Goal: Task Accomplishment & Management: Complete application form

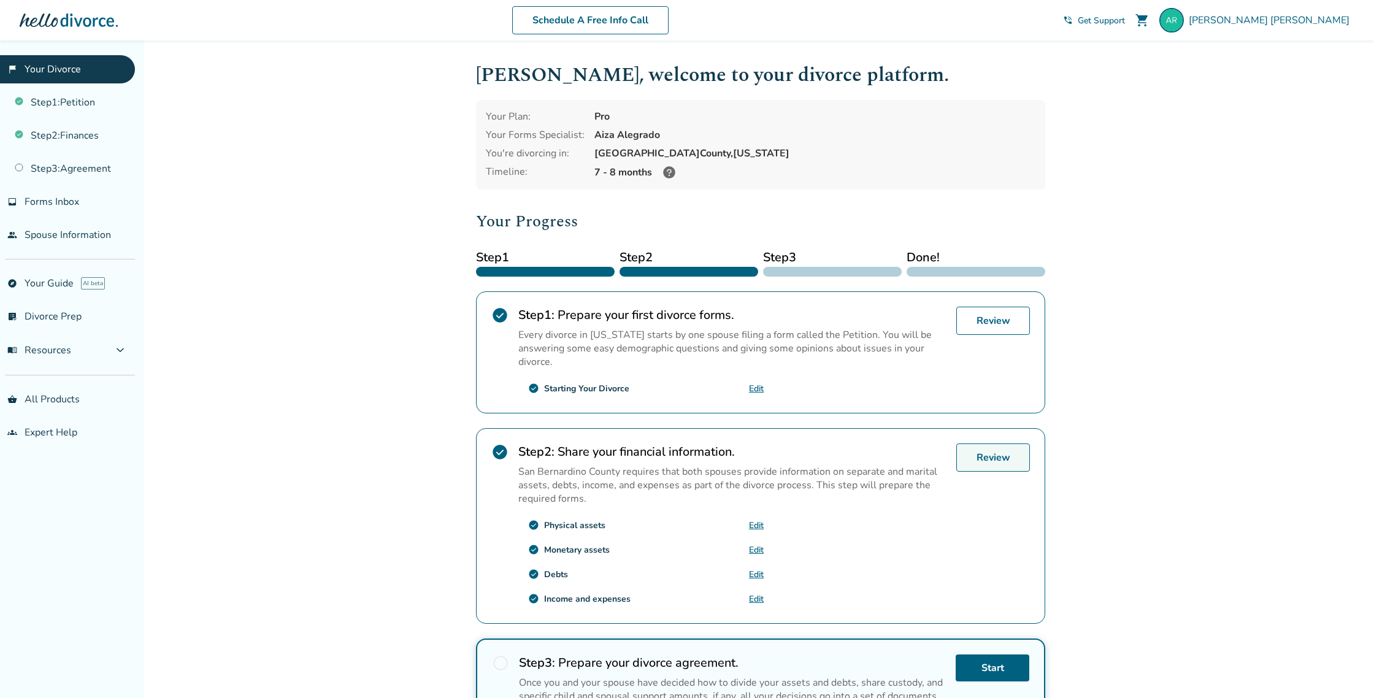
click at [977, 456] on link "Review" at bounding box center [993, 458] width 74 height 28
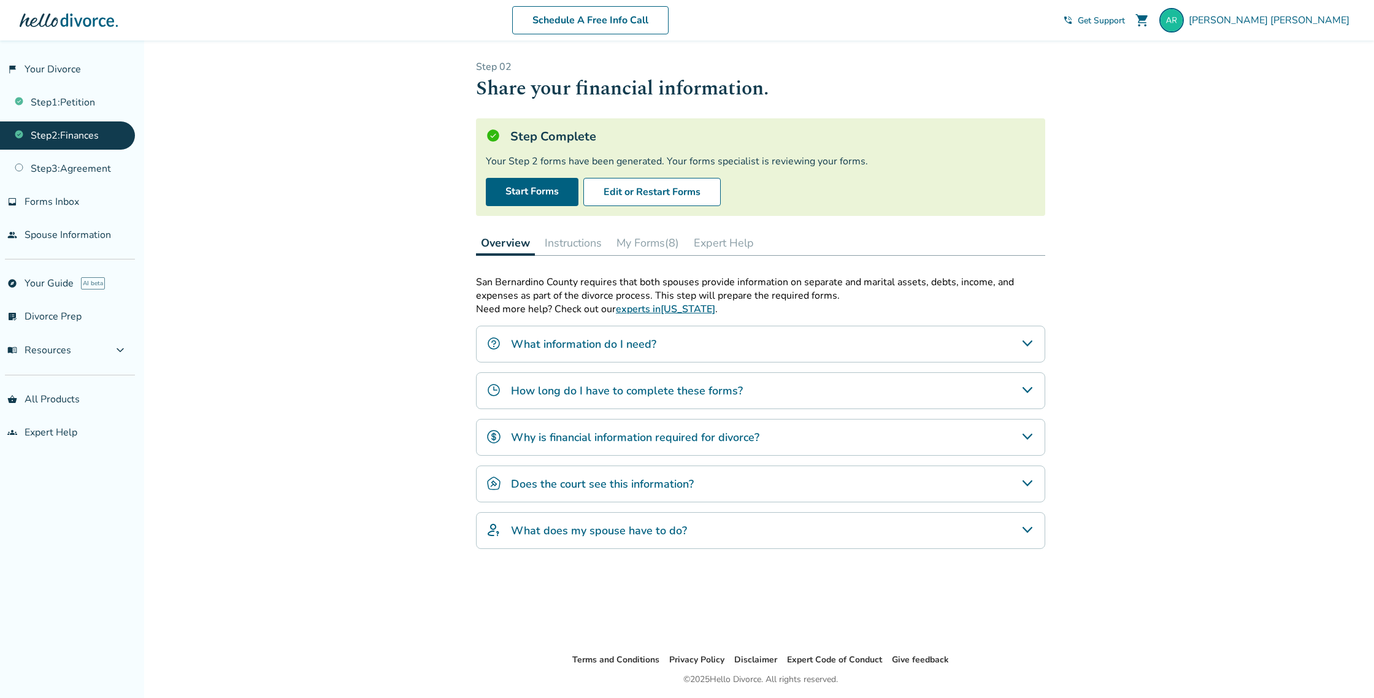
click at [686, 347] on div "What information do I need?" at bounding box center [760, 344] width 569 height 37
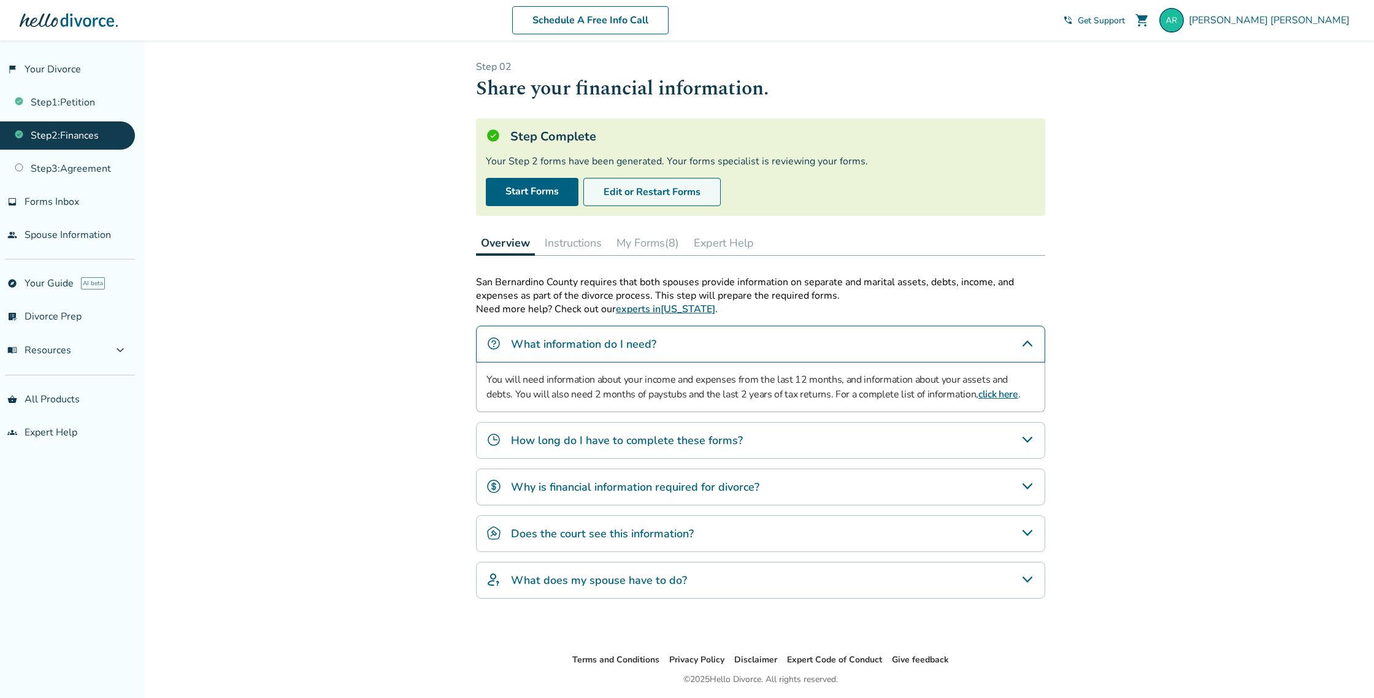
click at [680, 191] on button "Edit or Restart Forms" at bounding box center [651, 192] width 137 height 28
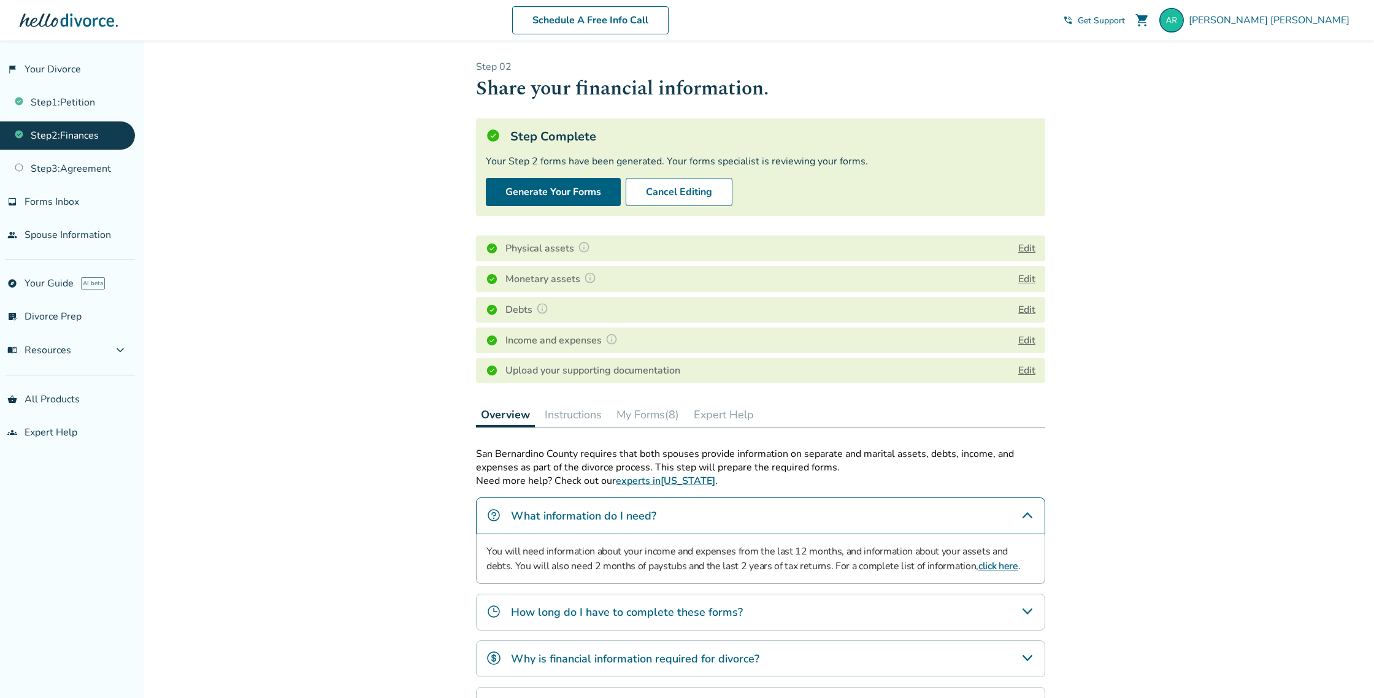
click at [561, 252] on h4 "Physical assets" at bounding box center [549, 248] width 88 height 16
click at [1026, 250] on button "Edit" at bounding box center [1026, 248] width 17 height 15
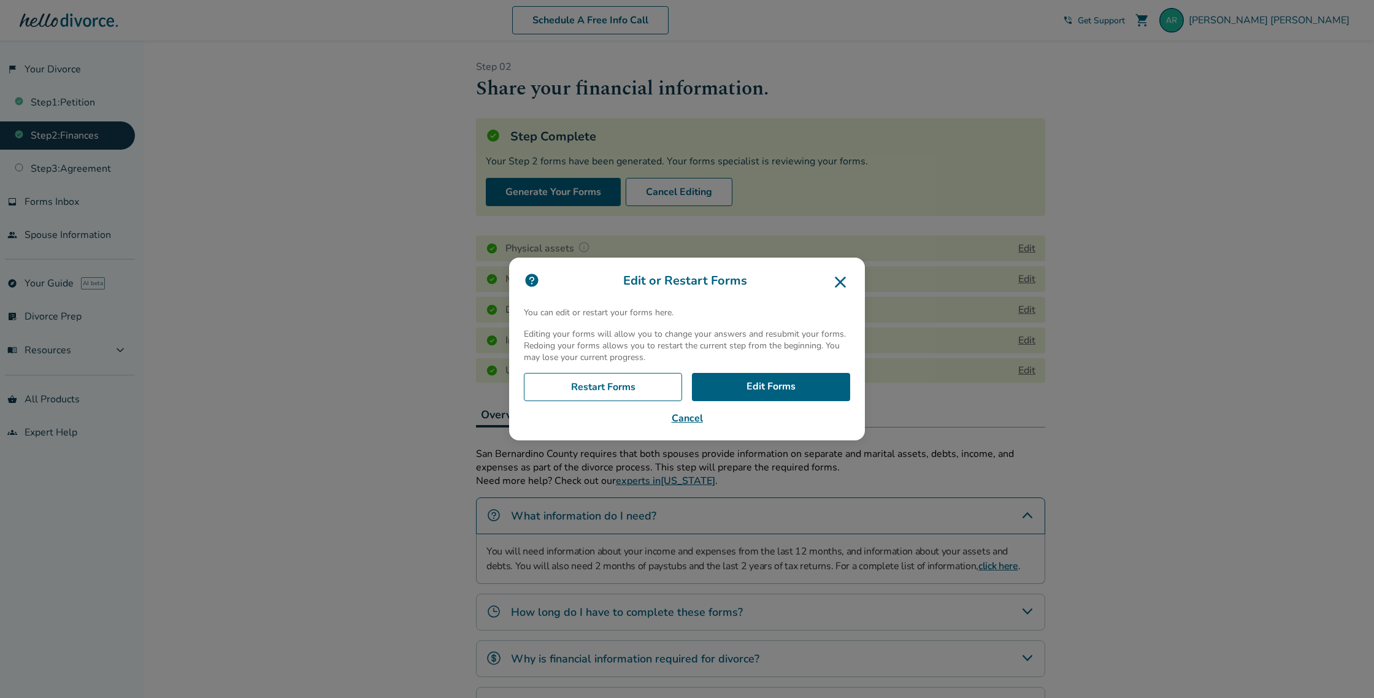
click at [841, 282] on icon at bounding box center [840, 282] width 11 height 11
